Goal: Task Accomplishment & Management: Complete application form

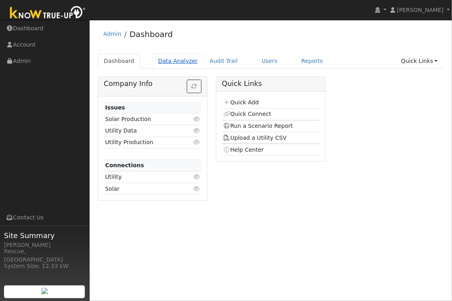
click at [186, 65] on link "Data Analyzer" at bounding box center [178, 61] width 52 height 15
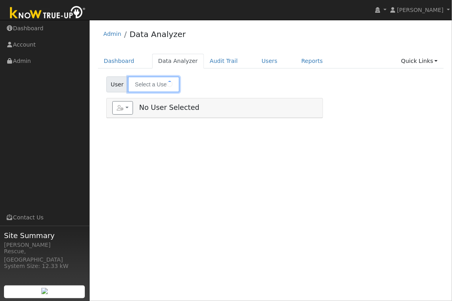
type input "[PERSON_NAME]"
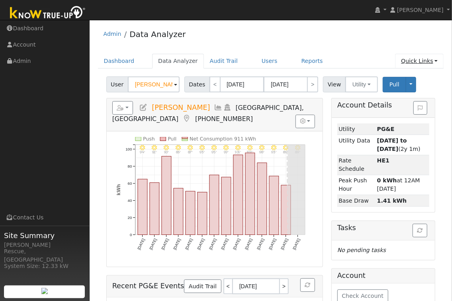
click at [429, 59] on link "Quick Links" at bounding box center [419, 61] width 49 height 15
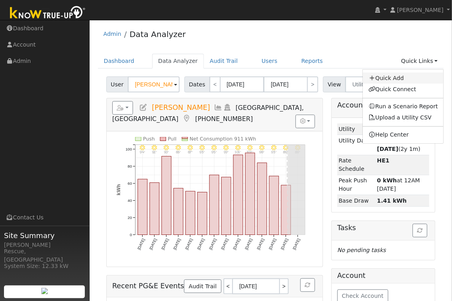
click at [405, 77] on link "Quick Add" at bounding box center [403, 78] width 81 height 11
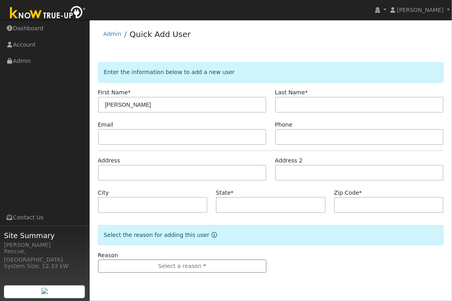
type input "[PERSON_NAME]"
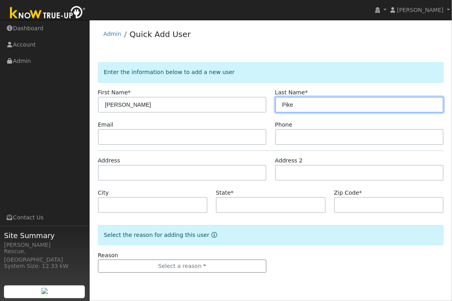
type input "Pike"
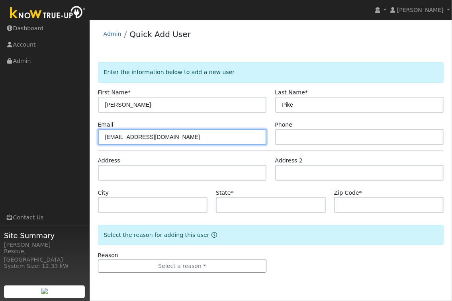
type input "[EMAIL_ADDRESS][DOMAIN_NAME]"
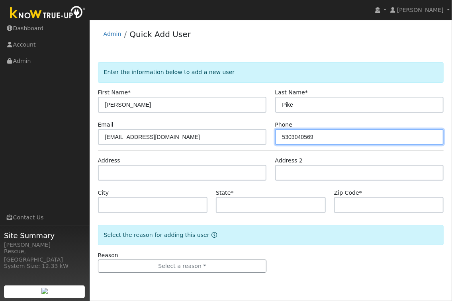
type input "5303040569"
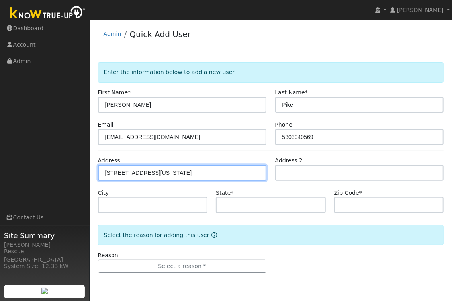
type input "2581 California 49"
type input "Placerville"
type input "CA"
type input "95667"
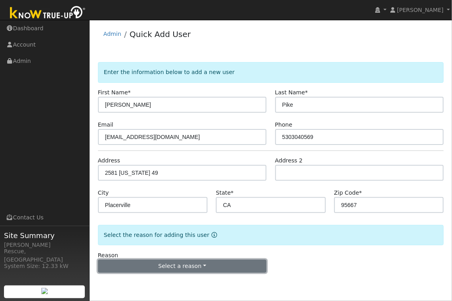
click at [225, 270] on button "Select a reason" at bounding box center [182, 267] width 169 height 14
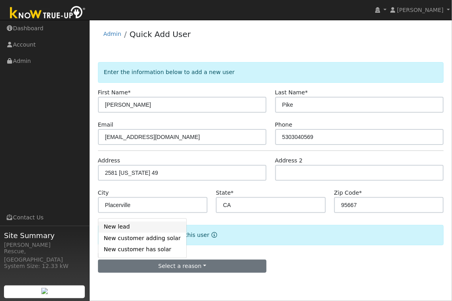
click at [145, 228] on link "New lead" at bounding box center [142, 227] width 88 height 11
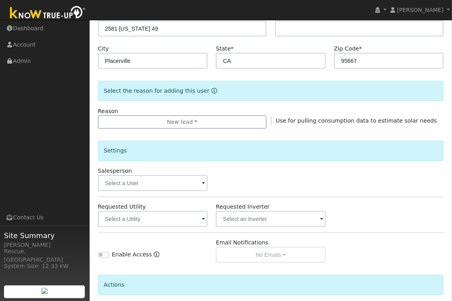
scroll to position [149, 0]
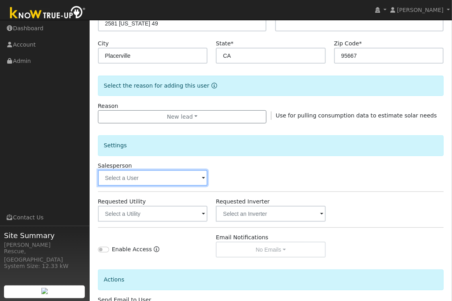
click at [198, 178] on input "text" at bounding box center [153, 178] width 110 height 16
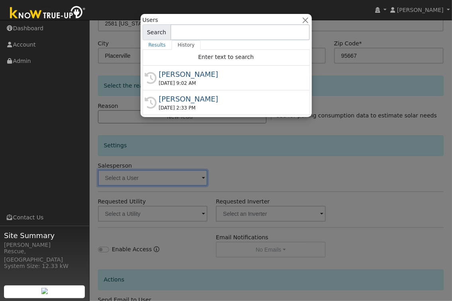
click at [208, 84] on div "08/15/2025 9:02 AM" at bounding box center [230, 83] width 142 height 7
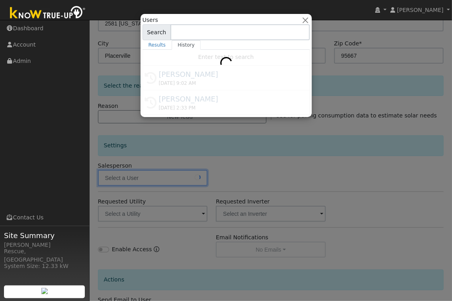
type input "[PERSON_NAME]"
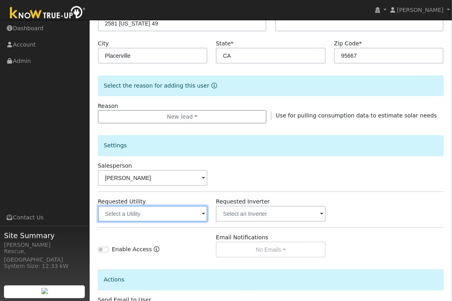
click at [190, 220] on input "text" at bounding box center [153, 214] width 110 height 16
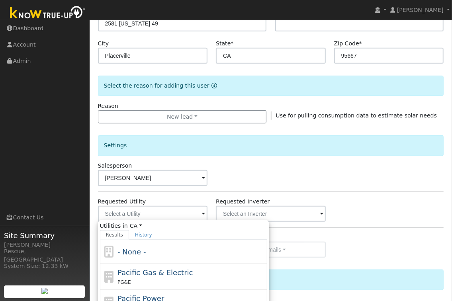
click at [176, 274] on span "Pacific Gas & Electric" at bounding box center [155, 273] width 75 height 8
type input "Pacific Gas & Electric"
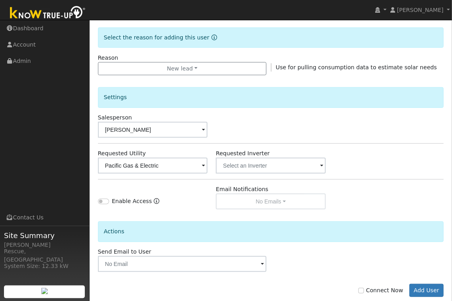
scroll to position [214, 0]
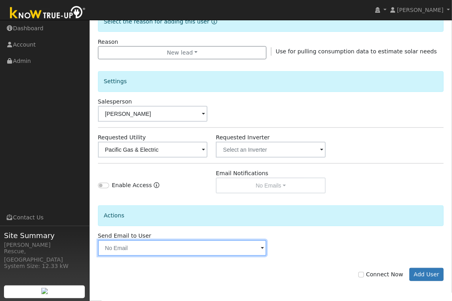
click at [166, 251] on input "text" at bounding box center [182, 248] width 169 height 16
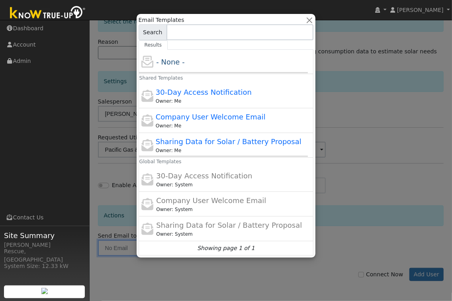
click at [259, 146] on div "Sharing Data for Solar / Battery Proposal Owner: Me" at bounding box center [230, 145] width 149 height 18
type input "Sharing Data for Solar / Battery Proposal"
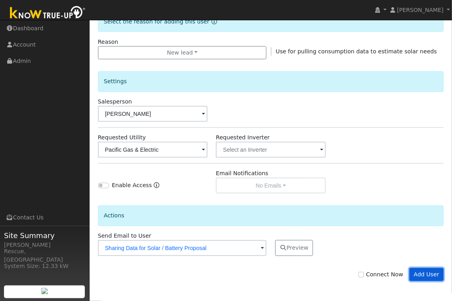
click at [432, 278] on button "Add User" at bounding box center [427, 275] width 35 height 14
